Goal: Task Accomplishment & Management: Use online tool/utility

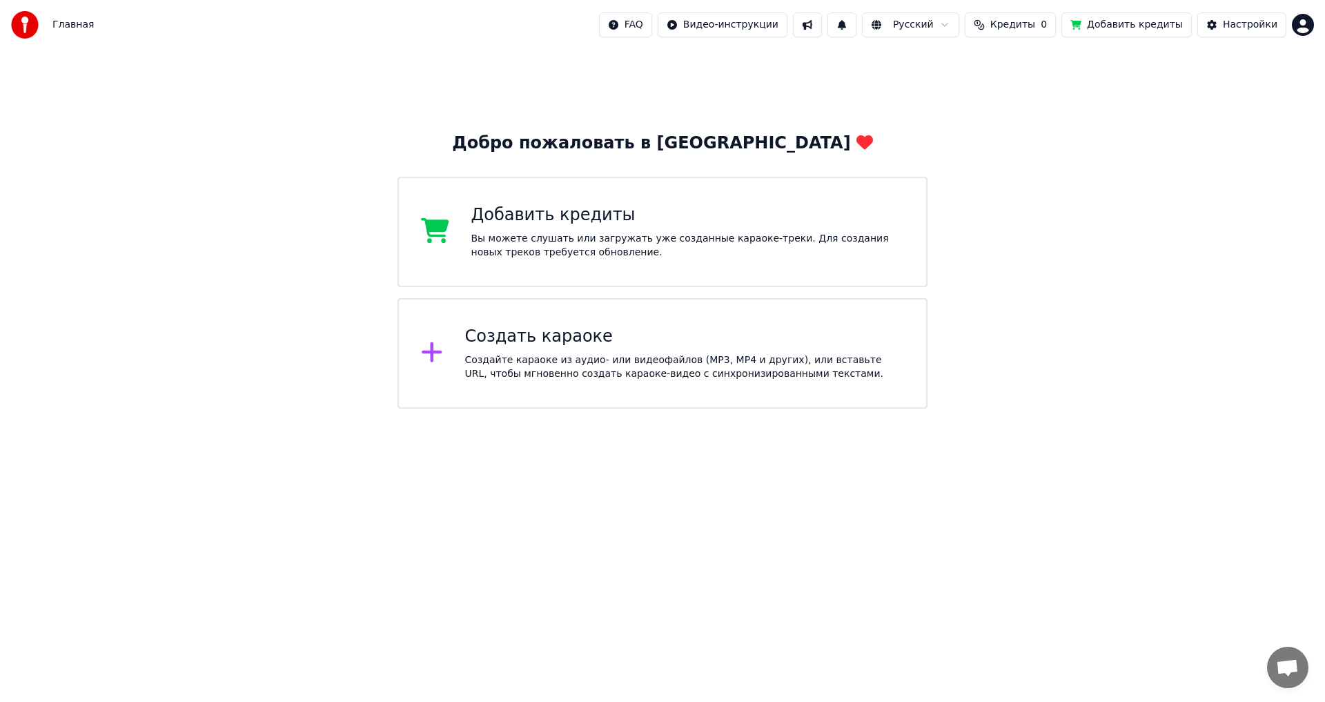
click at [1022, 28] on span "Кредиты" at bounding box center [1013, 25] width 45 height 14
click at [1021, 106] on button "Обновить" at bounding box center [1029, 103] width 84 height 25
